Goal: Information Seeking & Learning: Learn about a topic

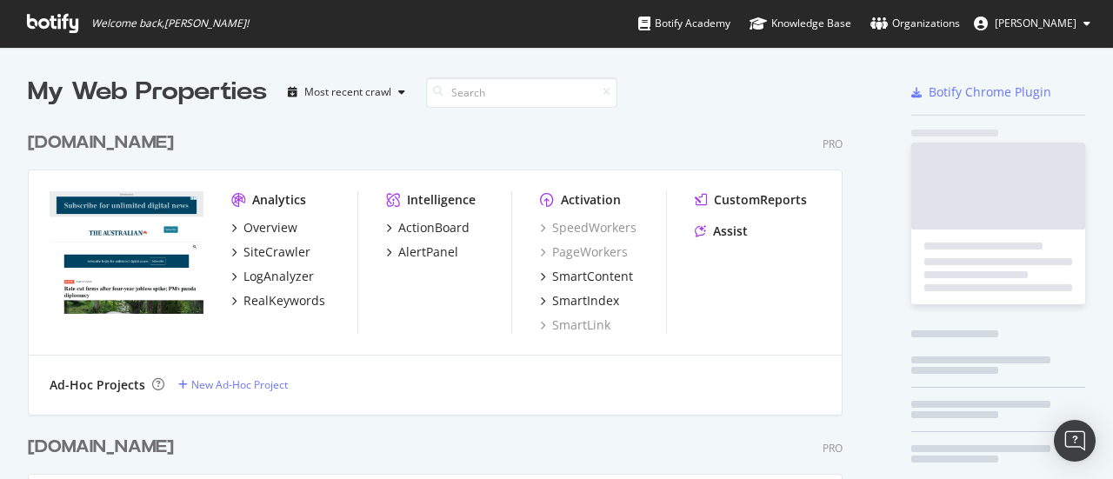
scroll to position [3948, 814]
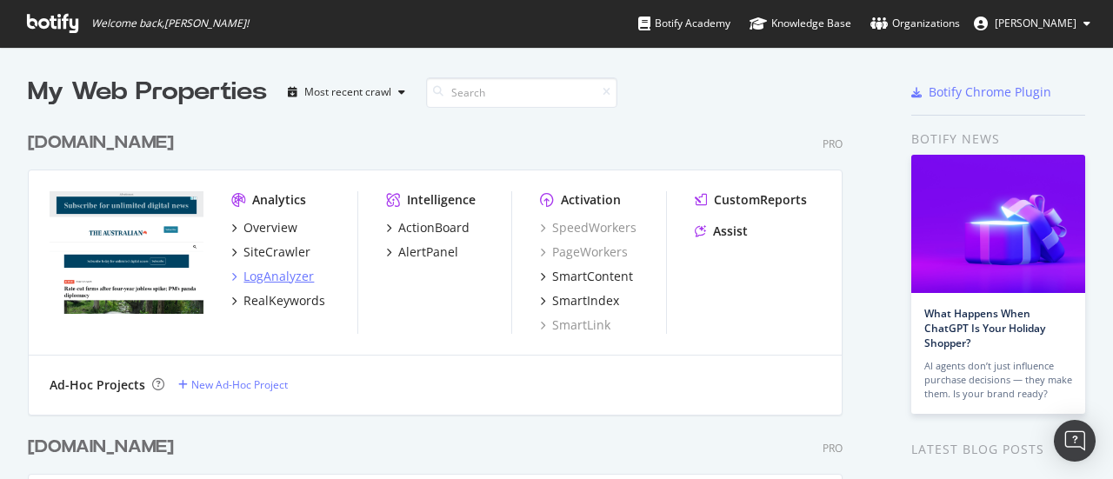
click at [297, 270] on div "LogAnalyzer" at bounding box center [278, 276] width 70 height 17
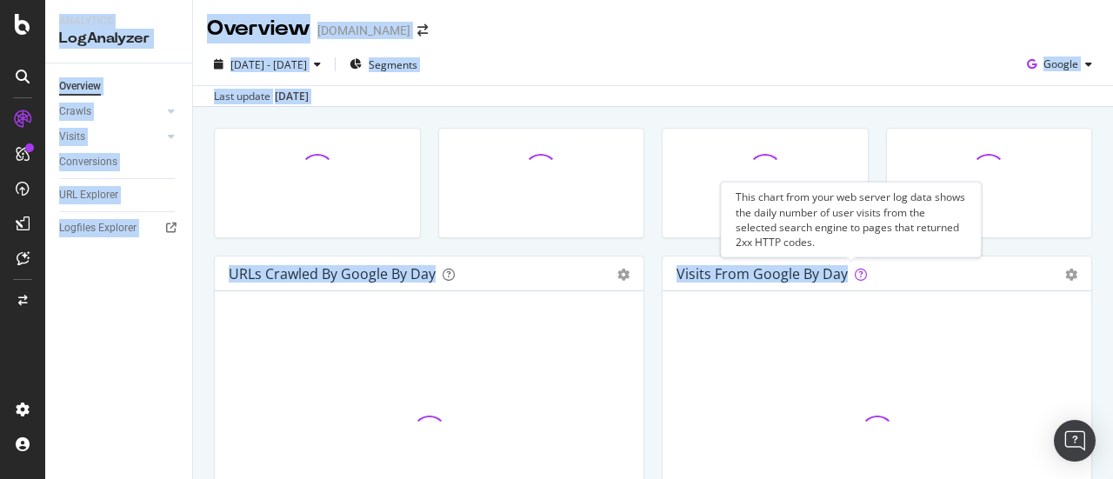
drag, startPoint x: 461, startPoint y: 282, endPoint x: 872, endPoint y: 266, distance: 411.5
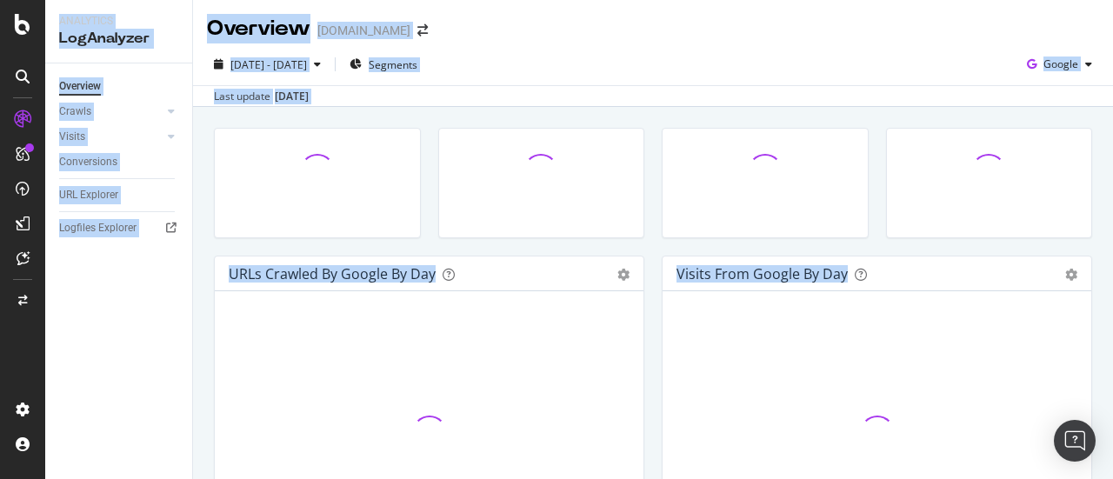
click at [572, 85] on div "Last update [DATE]" at bounding box center [653, 95] width 920 height 21
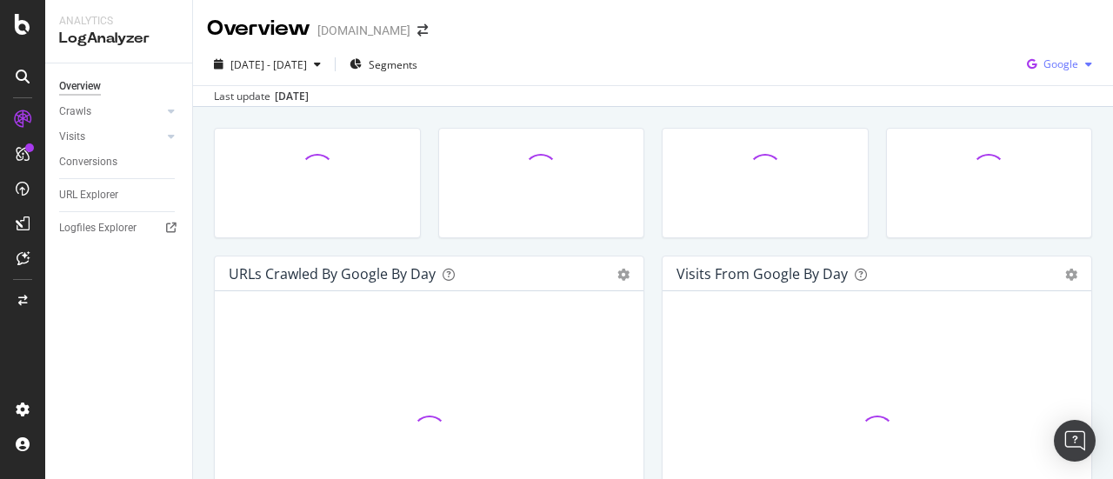
click at [1046, 66] on span "Google" at bounding box center [1060, 63] width 35 height 15
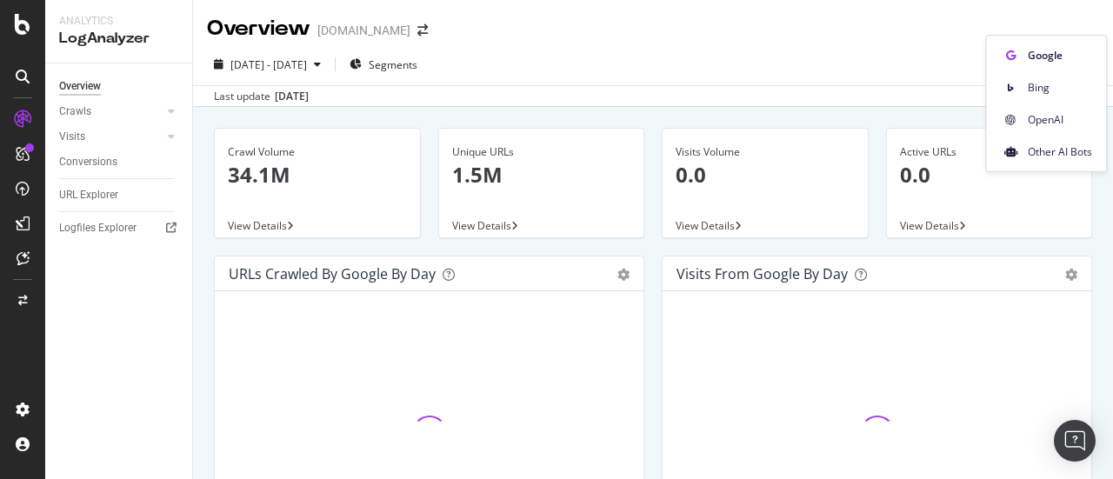
scroll to position [137, 0]
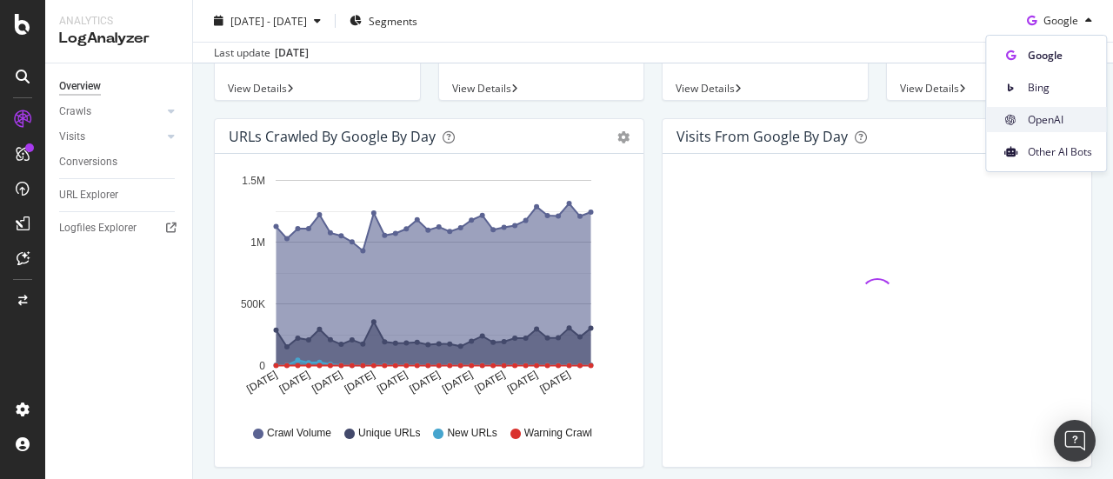
click at [1050, 124] on span "OpenAI" at bounding box center [1059, 120] width 64 height 16
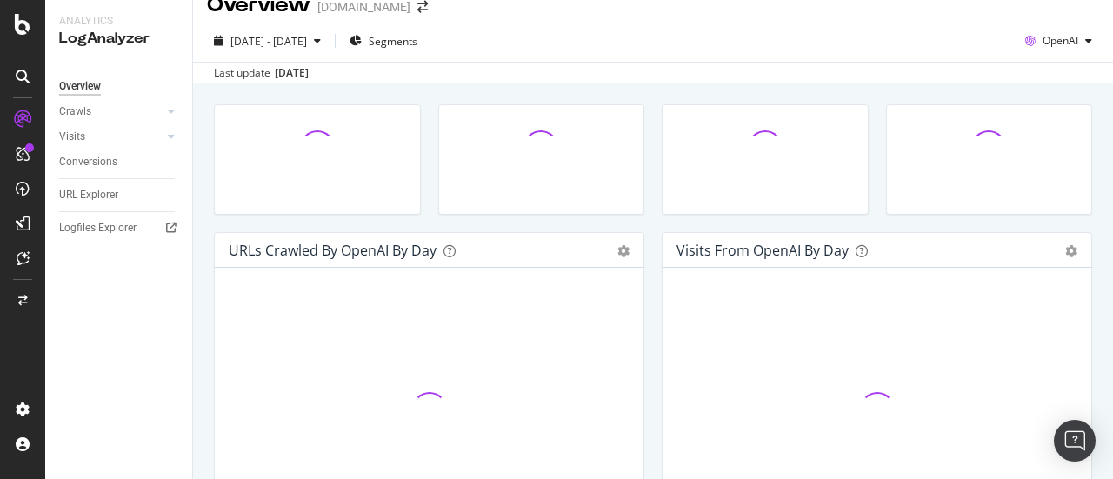
scroll to position [22, 0]
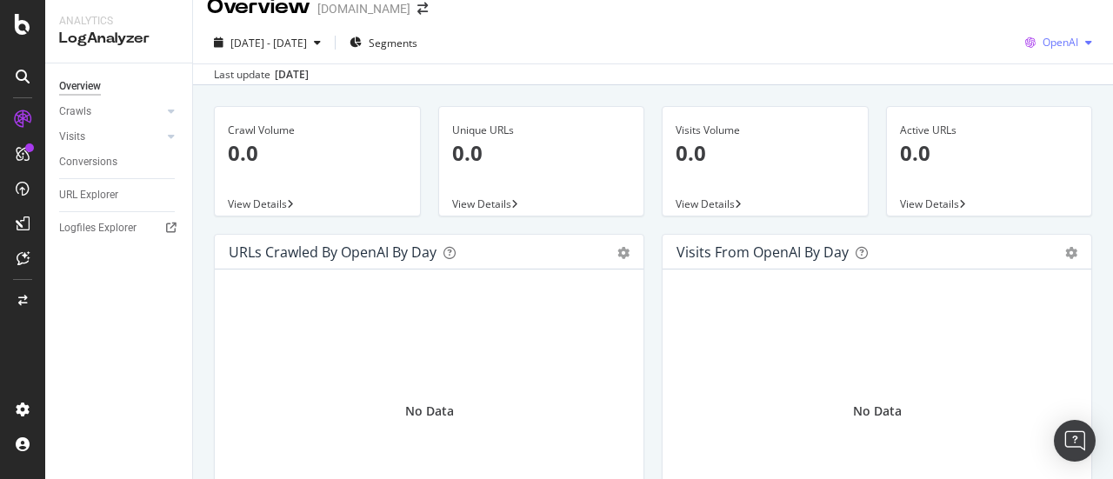
click at [1056, 43] on span "OpenAI" at bounding box center [1060, 42] width 36 height 15
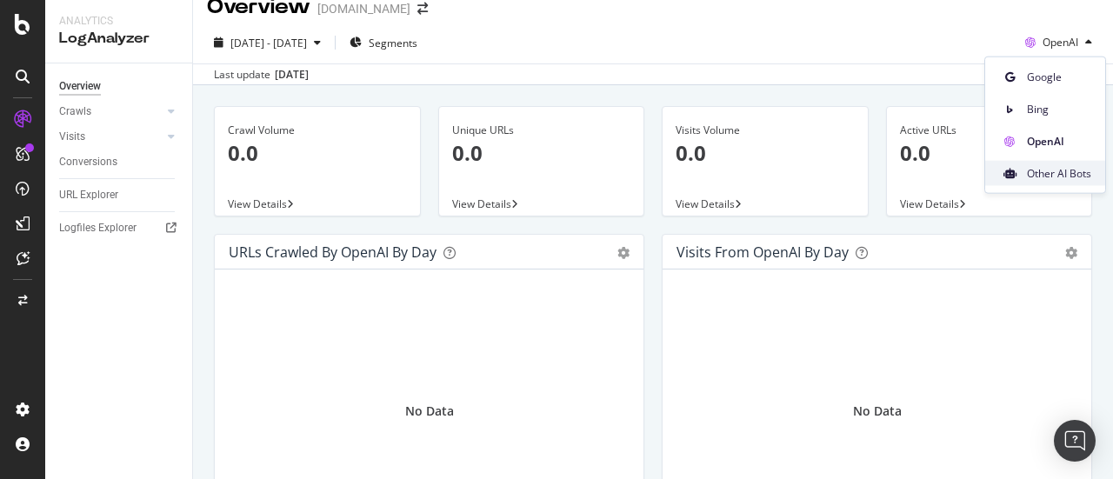
click at [1035, 176] on span "Other AI Bots" at bounding box center [1058, 173] width 64 height 16
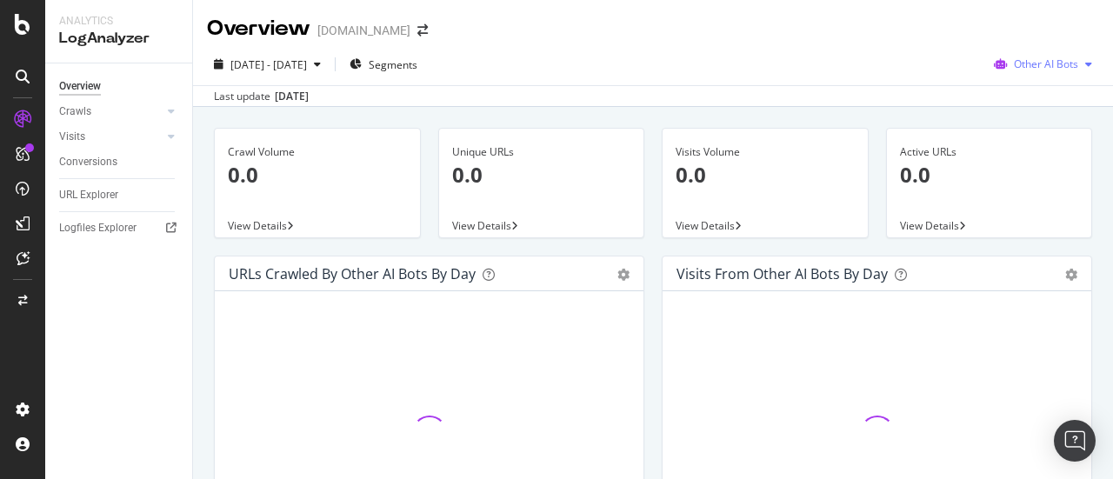
click at [1046, 60] on span "Other AI Bots" at bounding box center [1045, 63] width 64 height 15
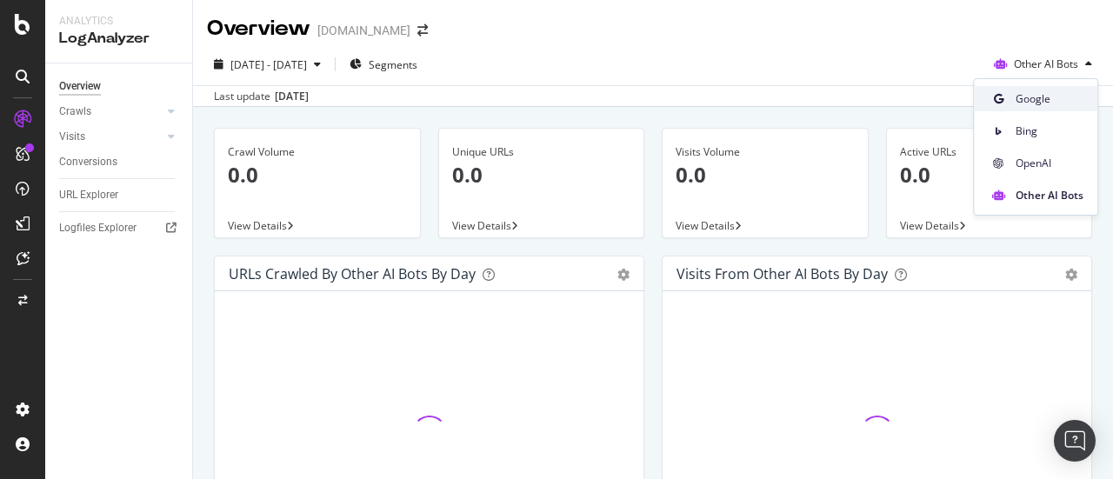
click at [1017, 95] on span "Google" at bounding box center [1049, 99] width 68 height 16
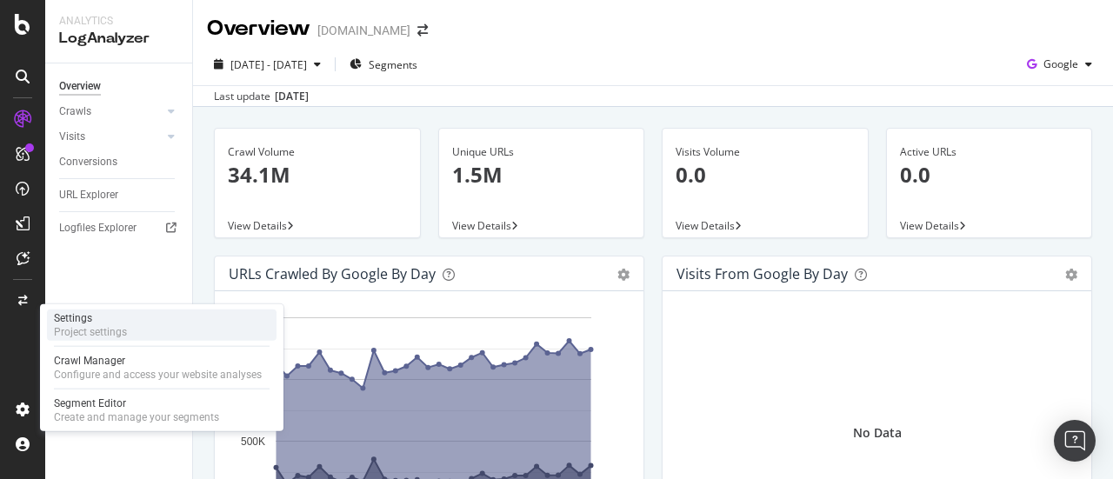
click at [104, 319] on div "Settings" at bounding box center [90, 318] width 73 height 14
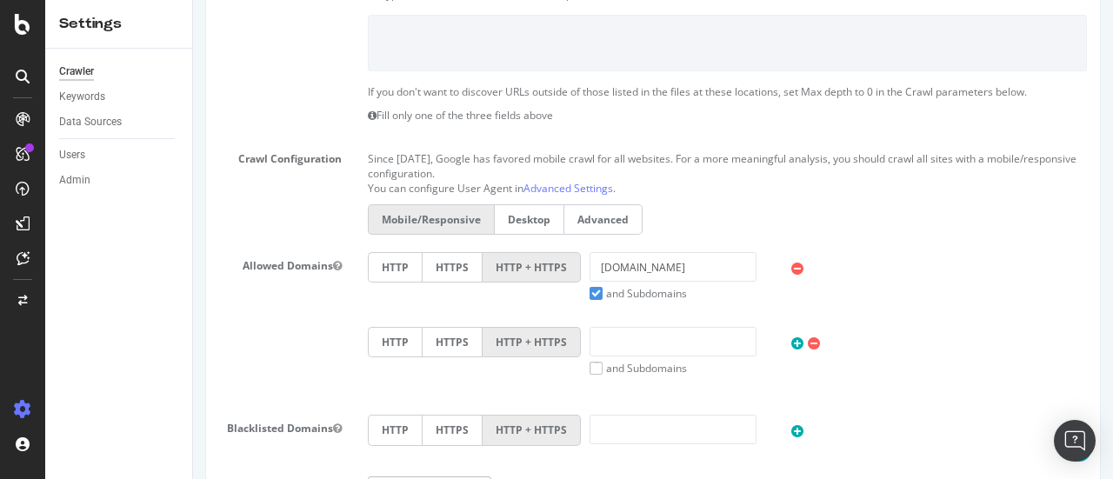
scroll to position [445, 0]
click at [111, 126] on div "Data Sources" at bounding box center [90, 122] width 63 height 18
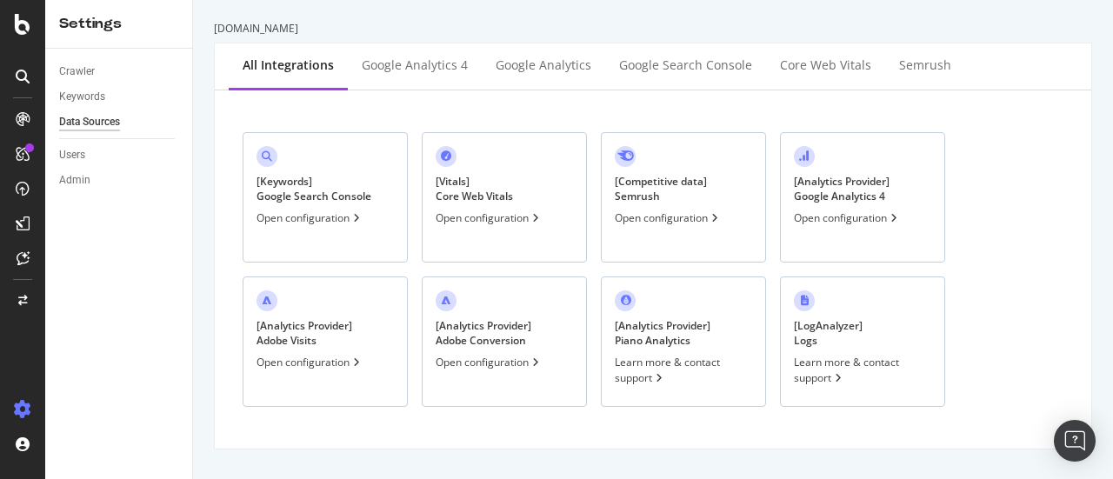
click at [869, 345] on div "[ LogAnalyzer ] Logs Learn more & contact support" at bounding box center [862, 341] width 165 height 130
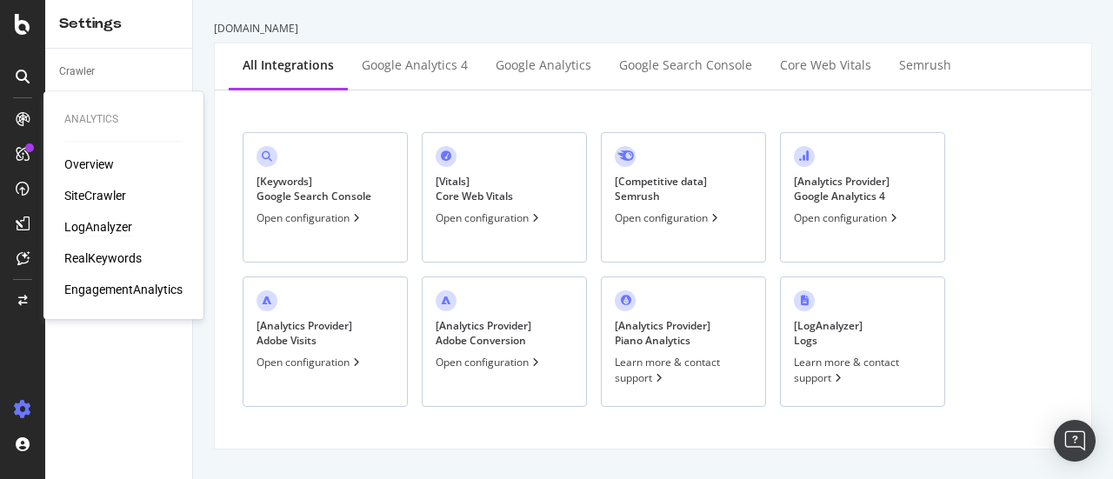
click at [99, 232] on div "LogAnalyzer" at bounding box center [98, 226] width 68 height 17
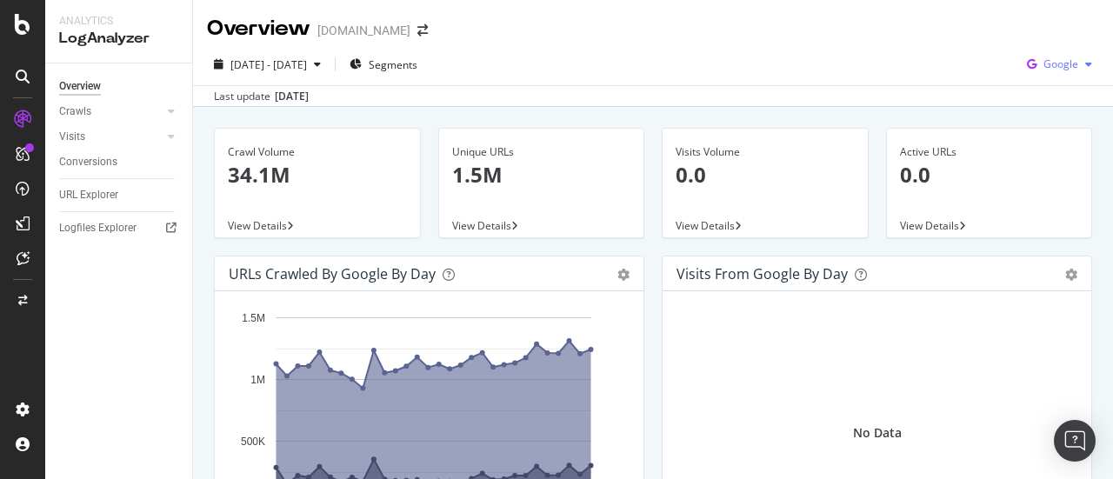
click at [1044, 68] on span "Google" at bounding box center [1060, 63] width 35 height 15
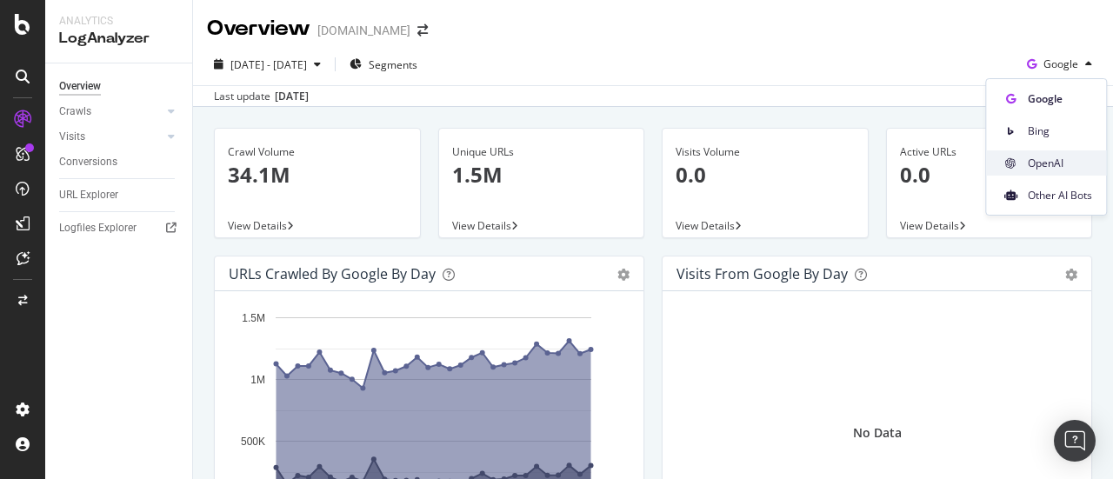
click at [1016, 163] on span at bounding box center [1010, 163] width 21 height 21
